Goal: Check status: Check status

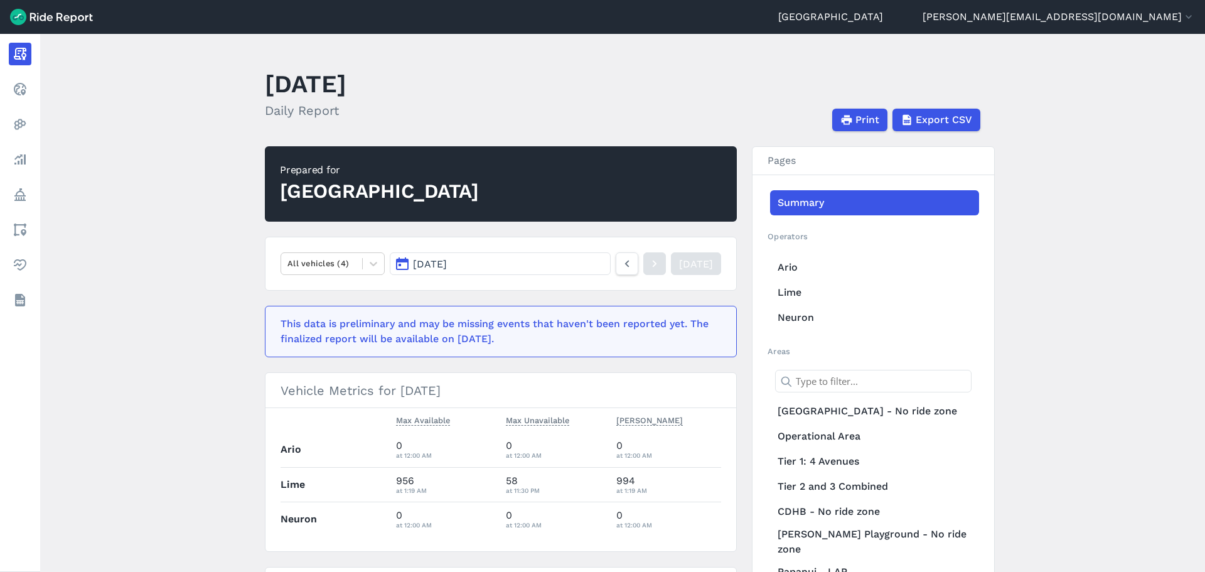
click at [518, 262] on button "[DATE]" at bounding box center [500, 263] width 221 height 23
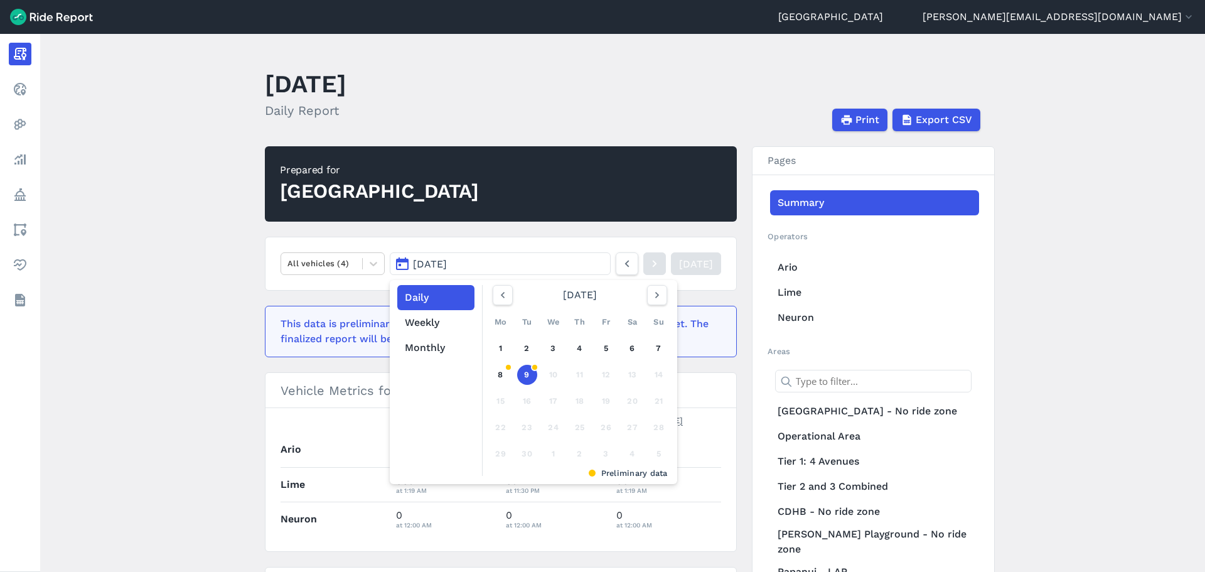
click at [249, 276] on main "[DATE] Daily Report Print Export CSV Prepared for Christchurch All vehicles (4)…" at bounding box center [622, 303] width 1165 height 538
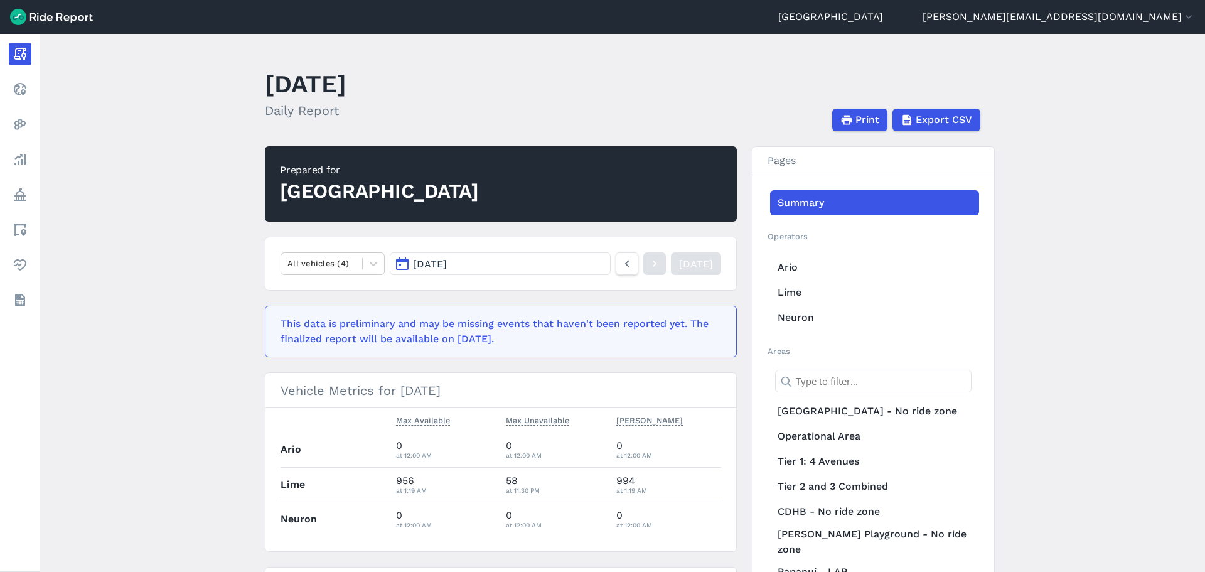
click at [482, 267] on button "[DATE]" at bounding box center [500, 263] width 221 height 23
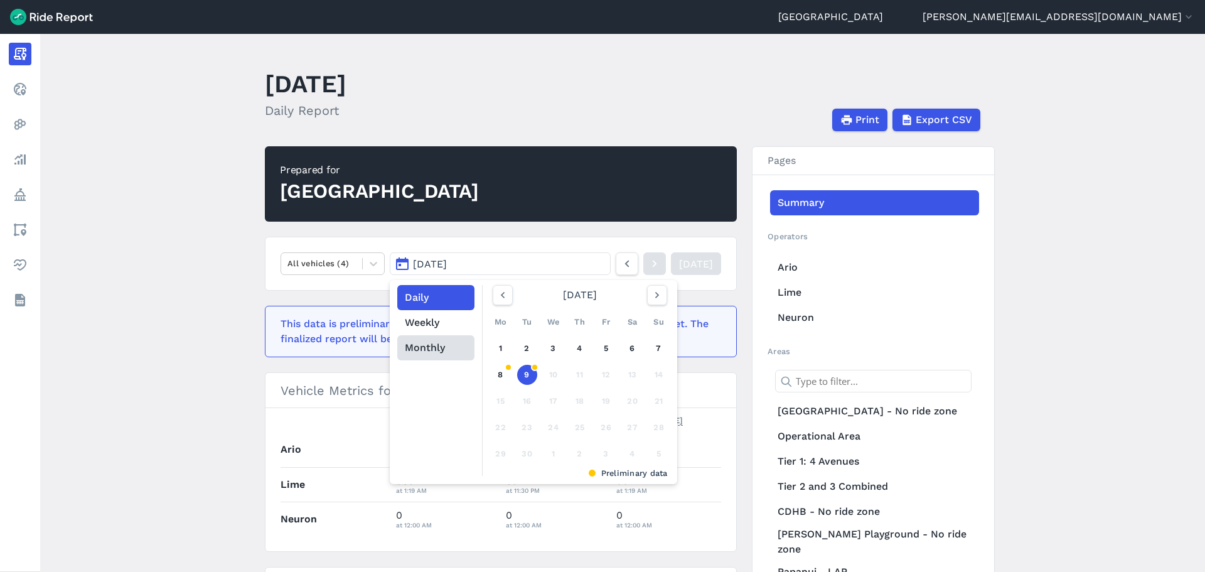
click at [425, 349] on button "Monthly" at bounding box center [435, 347] width 77 height 25
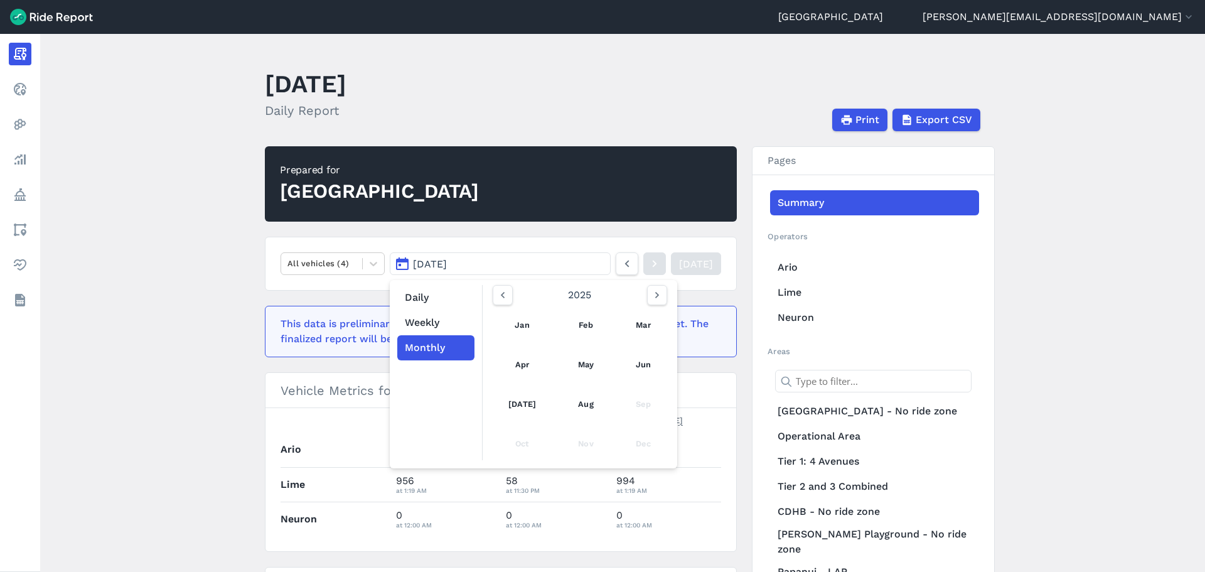
click at [480, 265] on button "[DATE]" at bounding box center [500, 263] width 221 height 23
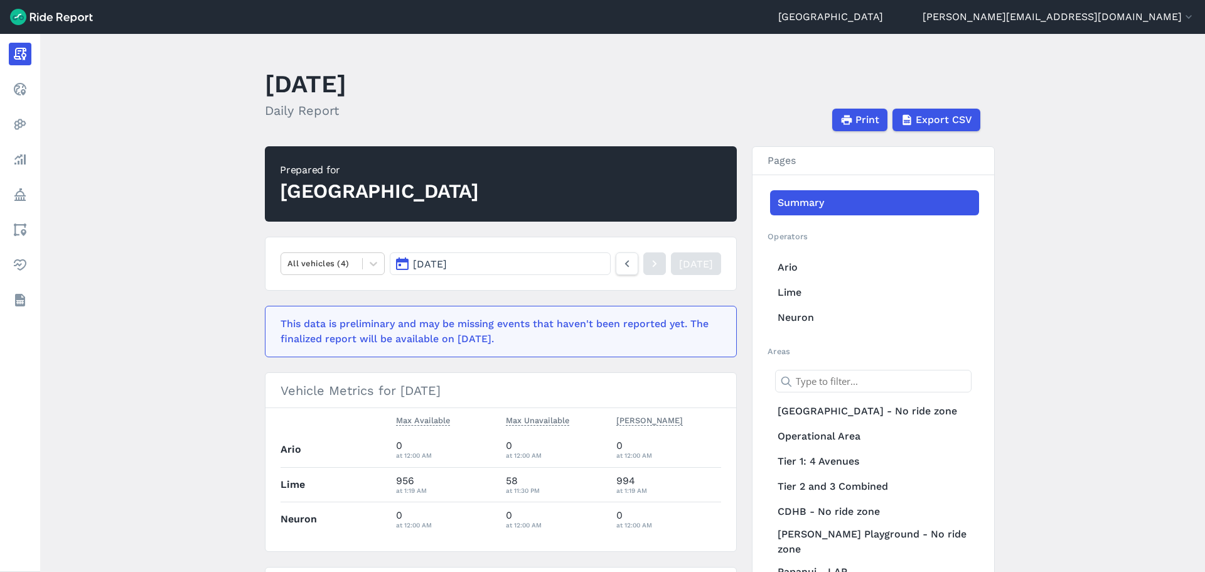
scroll to position [63, 0]
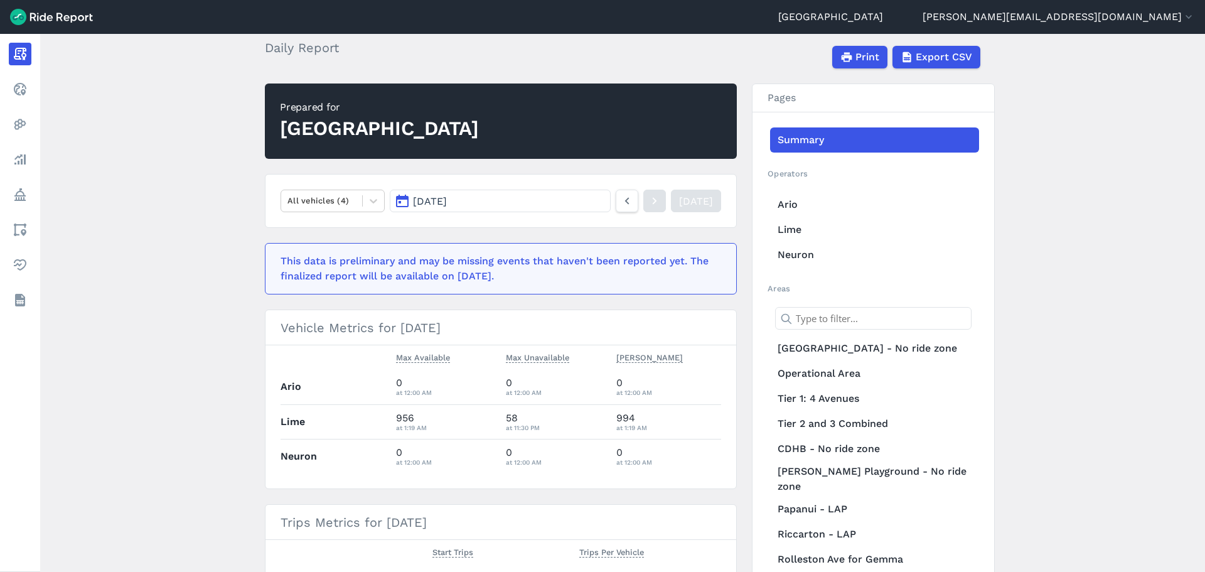
click at [447, 201] on span "[DATE]" at bounding box center [430, 201] width 34 height 12
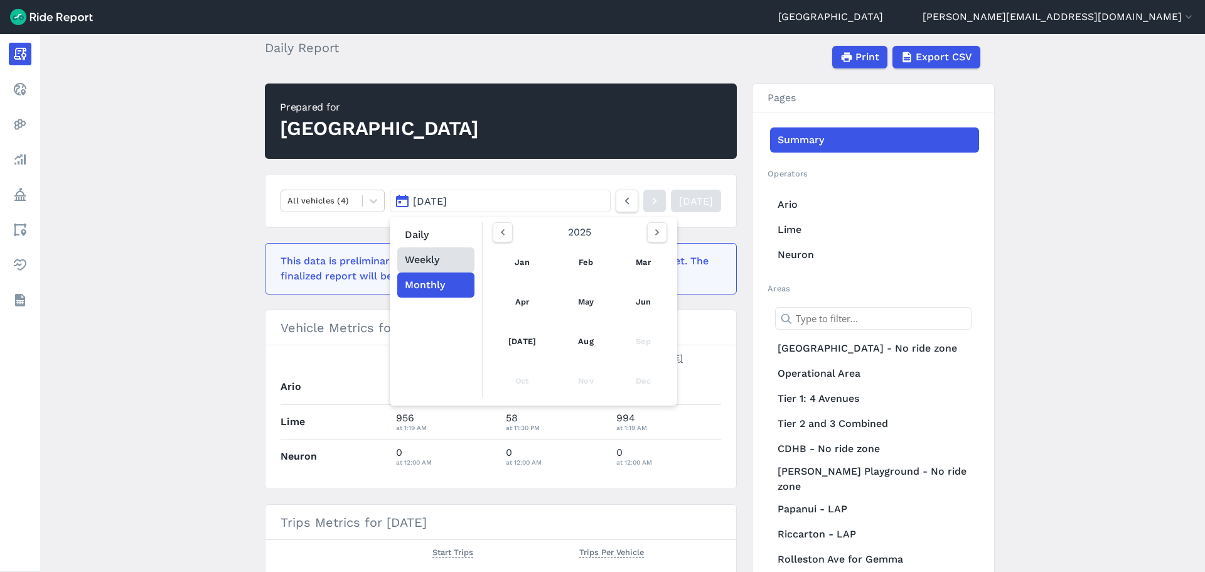
click at [416, 257] on button "Weekly" at bounding box center [435, 259] width 77 height 25
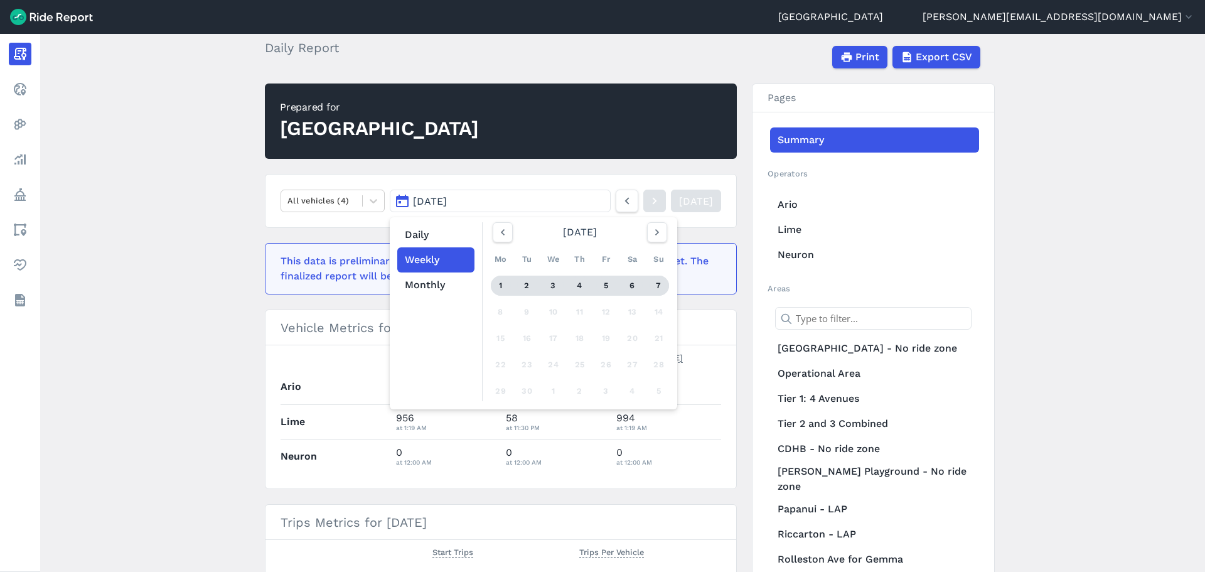
click at [597, 284] on div "5" at bounding box center [606, 285] width 20 height 20
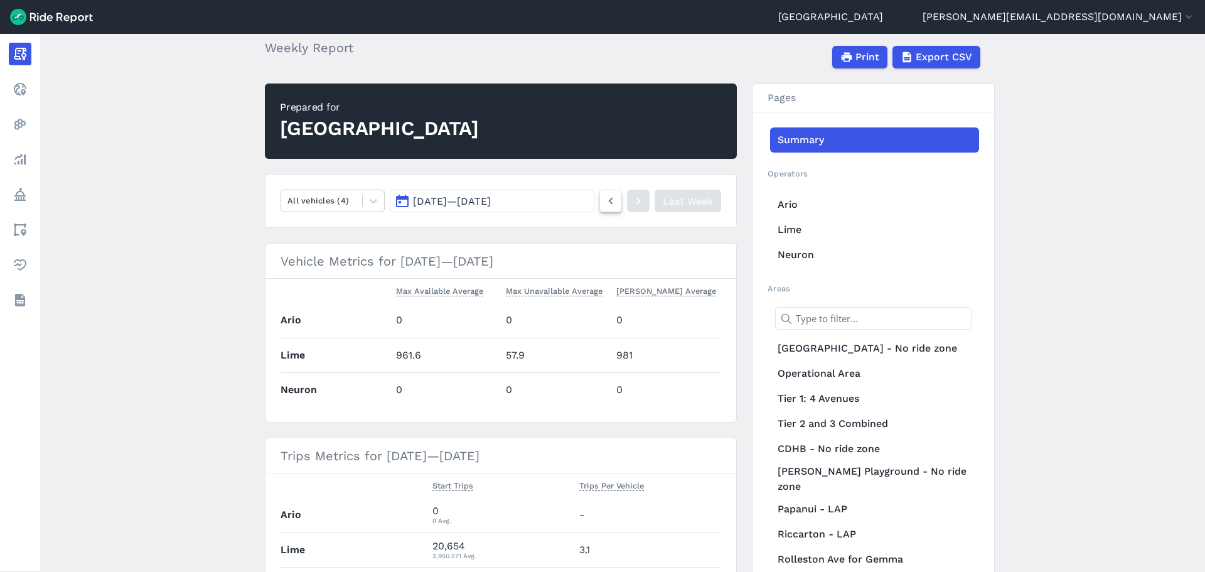
click at [604, 199] on icon at bounding box center [611, 200] width 14 height 15
click at [612, 201] on icon at bounding box center [611, 200] width 14 height 15
click at [434, 200] on span "[DATE] — [DATE]" at bounding box center [452, 201] width 78 height 12
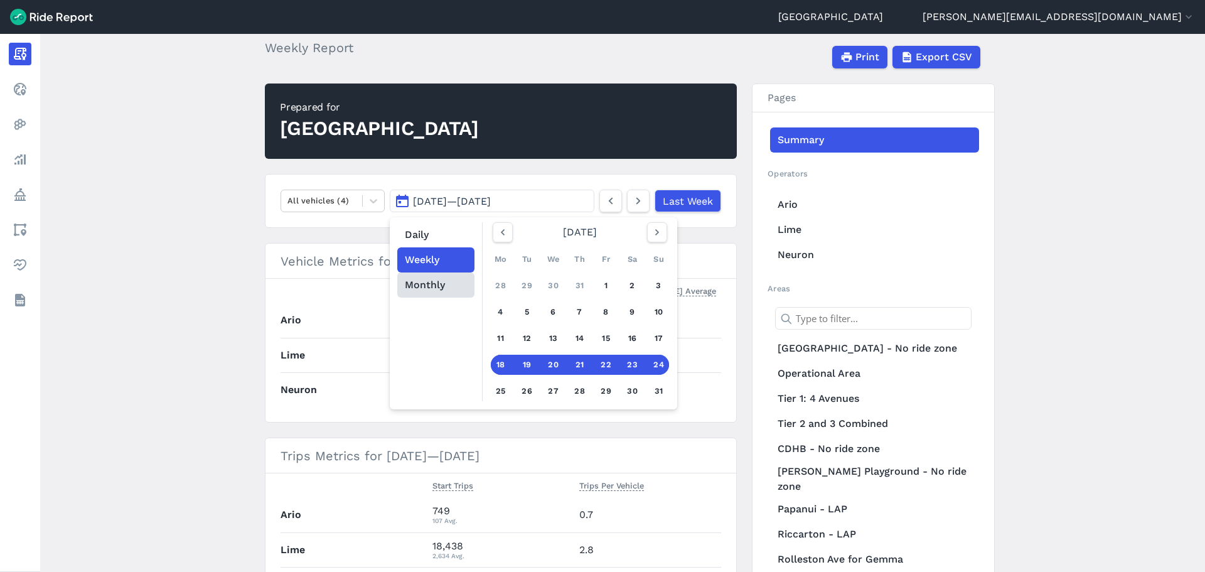
click at [426, 280] on button "Monthly" at bounding box center [435, 284] width 77 height 25
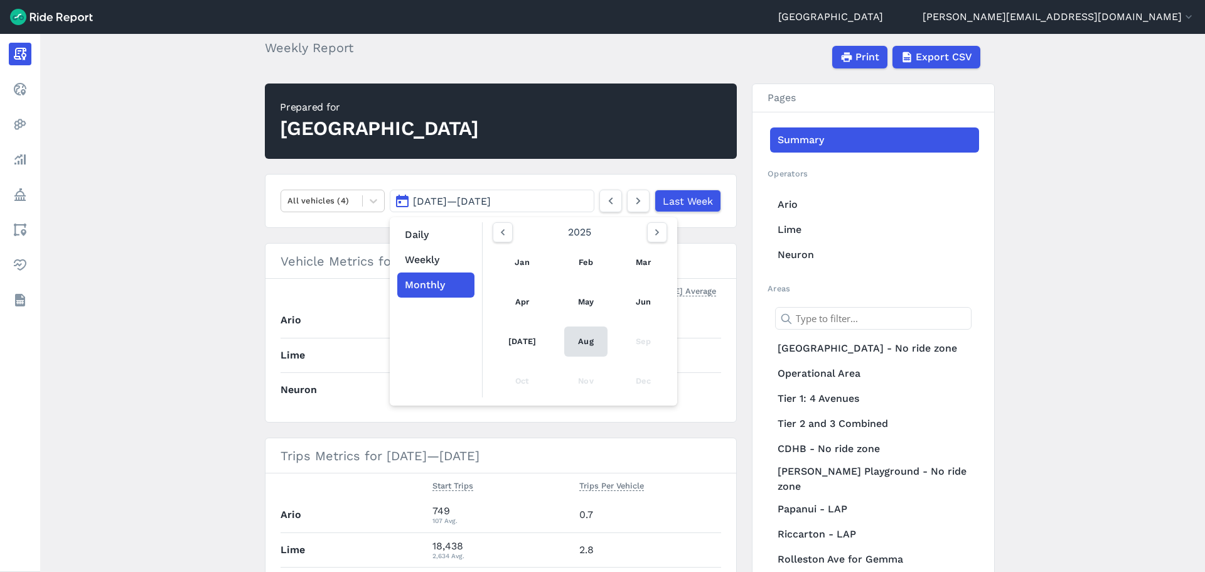
click at [572, 340] on link "Aug" at bounding box center [585, 341] width 43 height 30
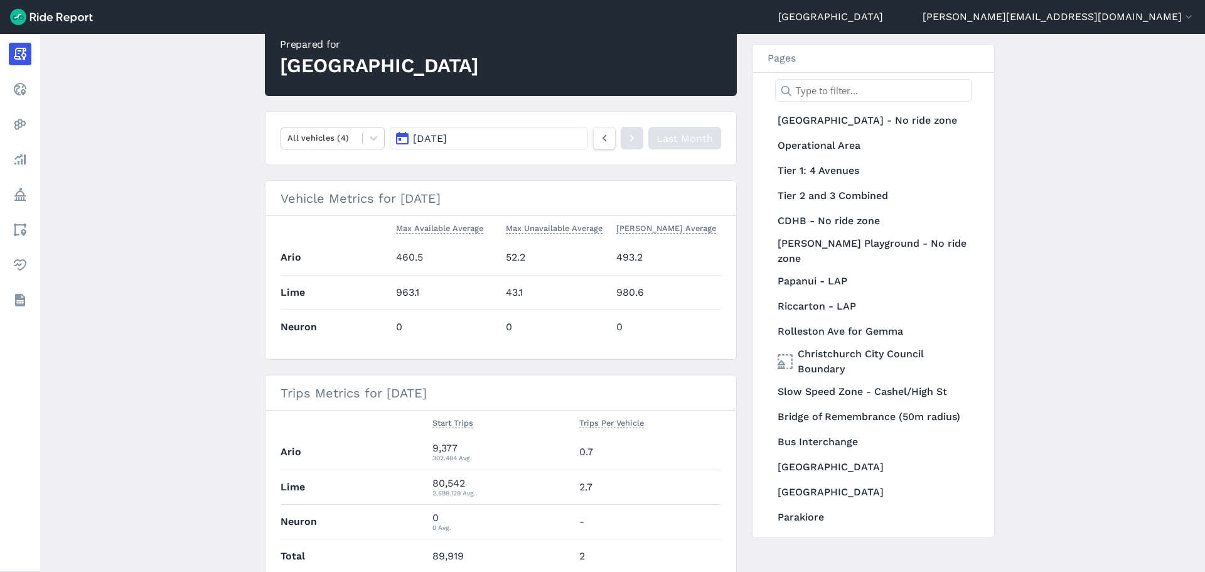
scroll to position [188, 0]
